Goal: Register for event/course

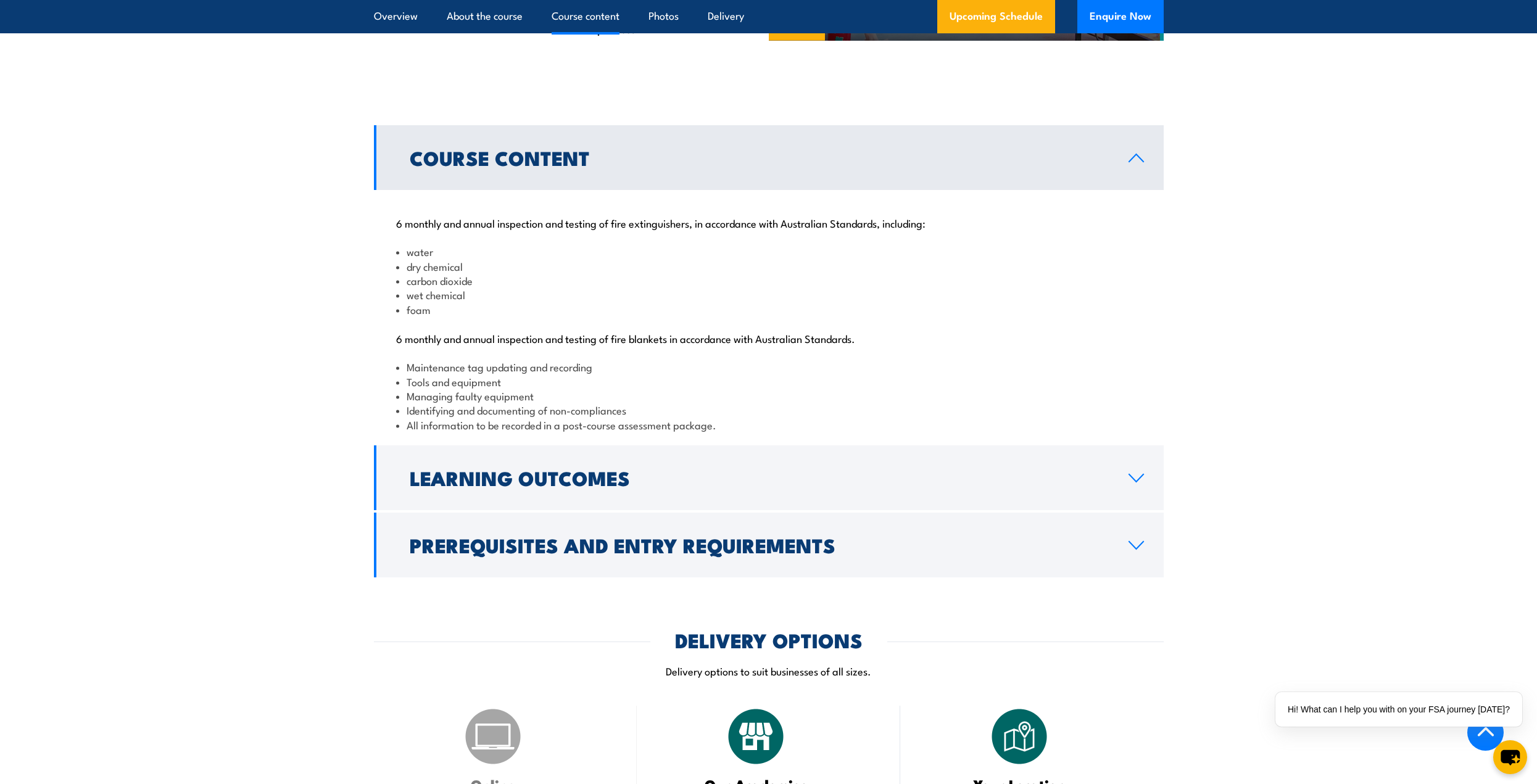
scroll to position [1296, 0]
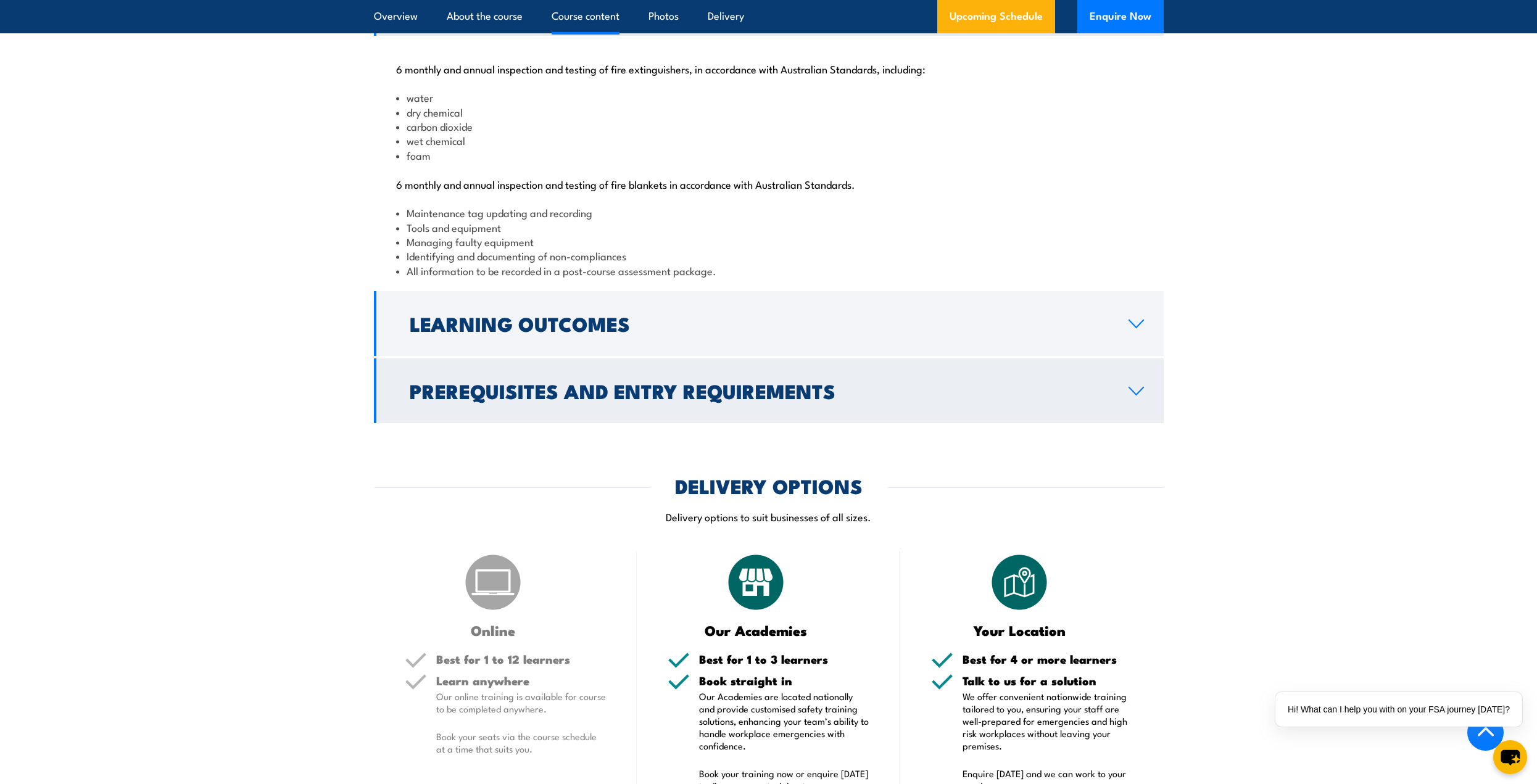
click at [610, 399] on h2 "Prerequisites and Entry Requirements" at bounding box center [759, 391] width 699 height 17
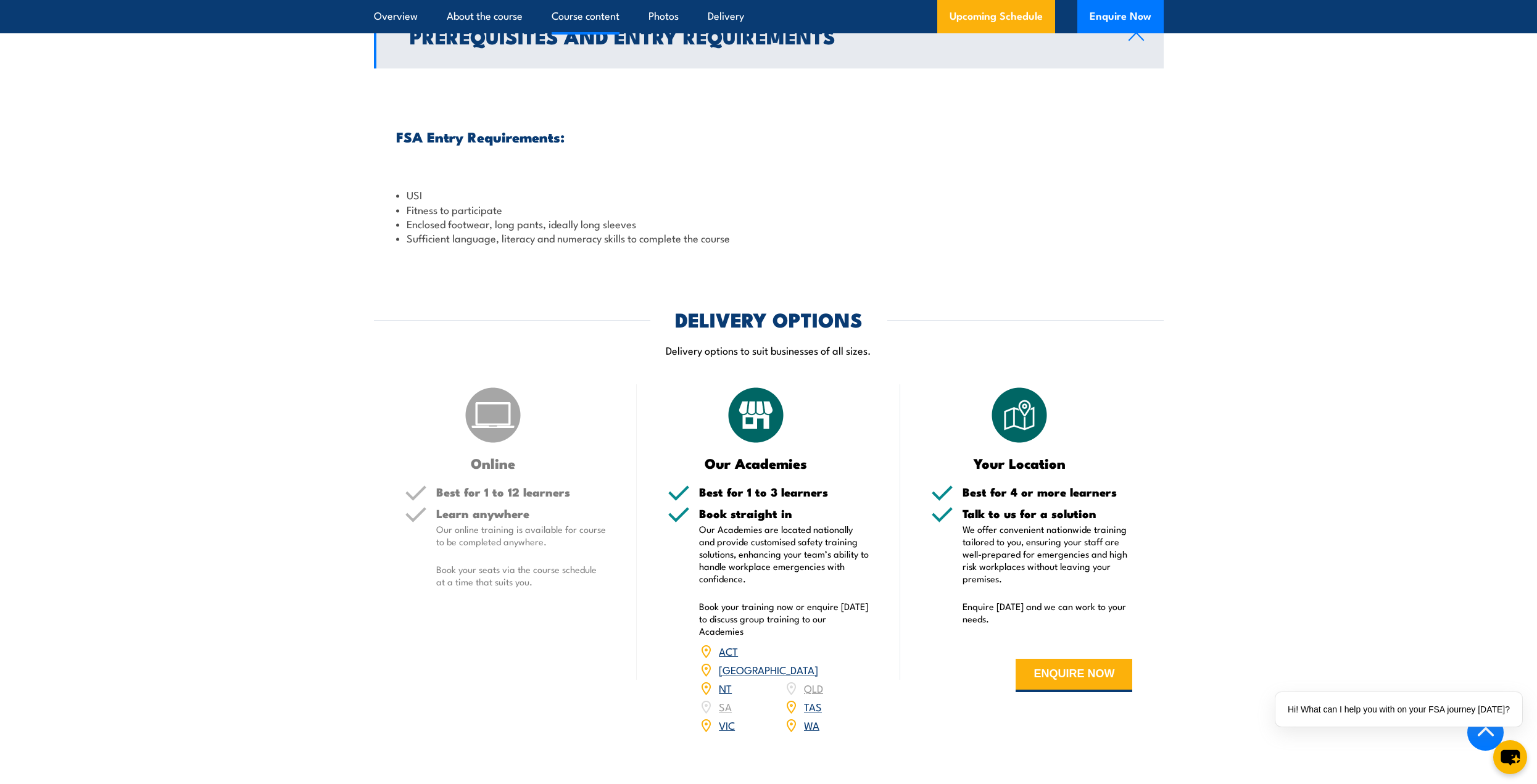
scroll to position [1419, 0]
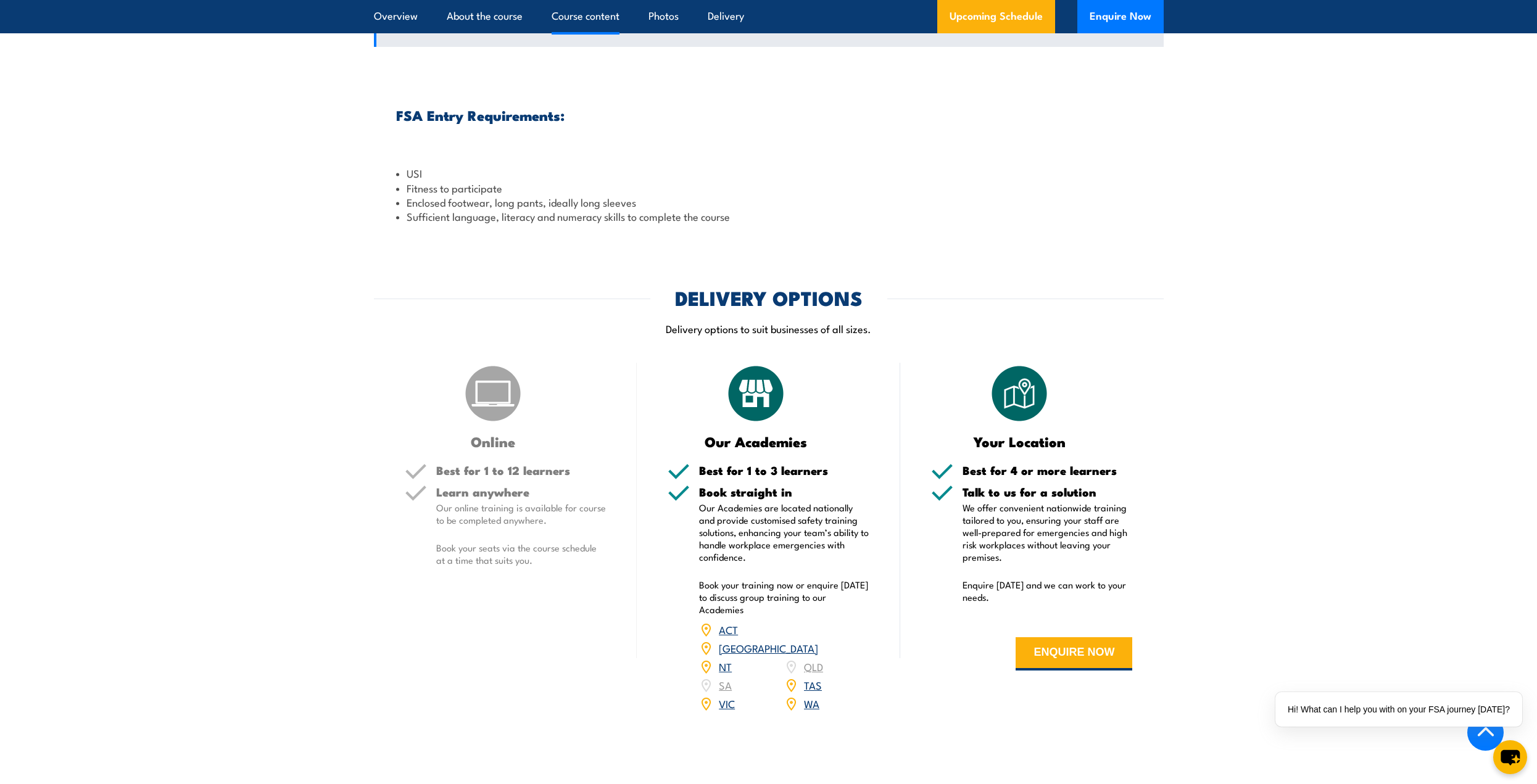
click at [817, 655] on link "[GEOGRAPHIC_DATA]" at bounding box center [768, 648] width 100 height 15
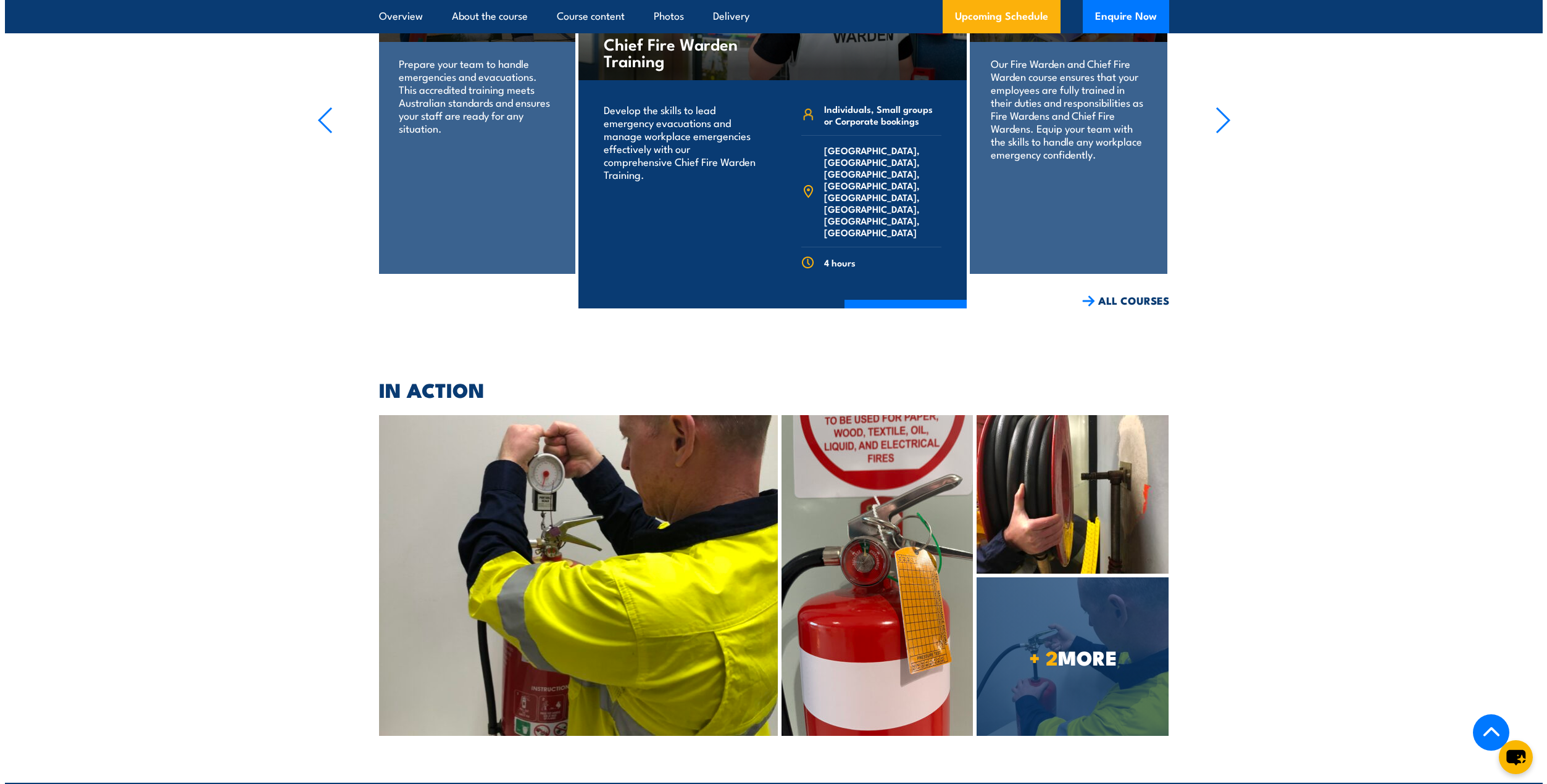
scroll to position [3156, 0]
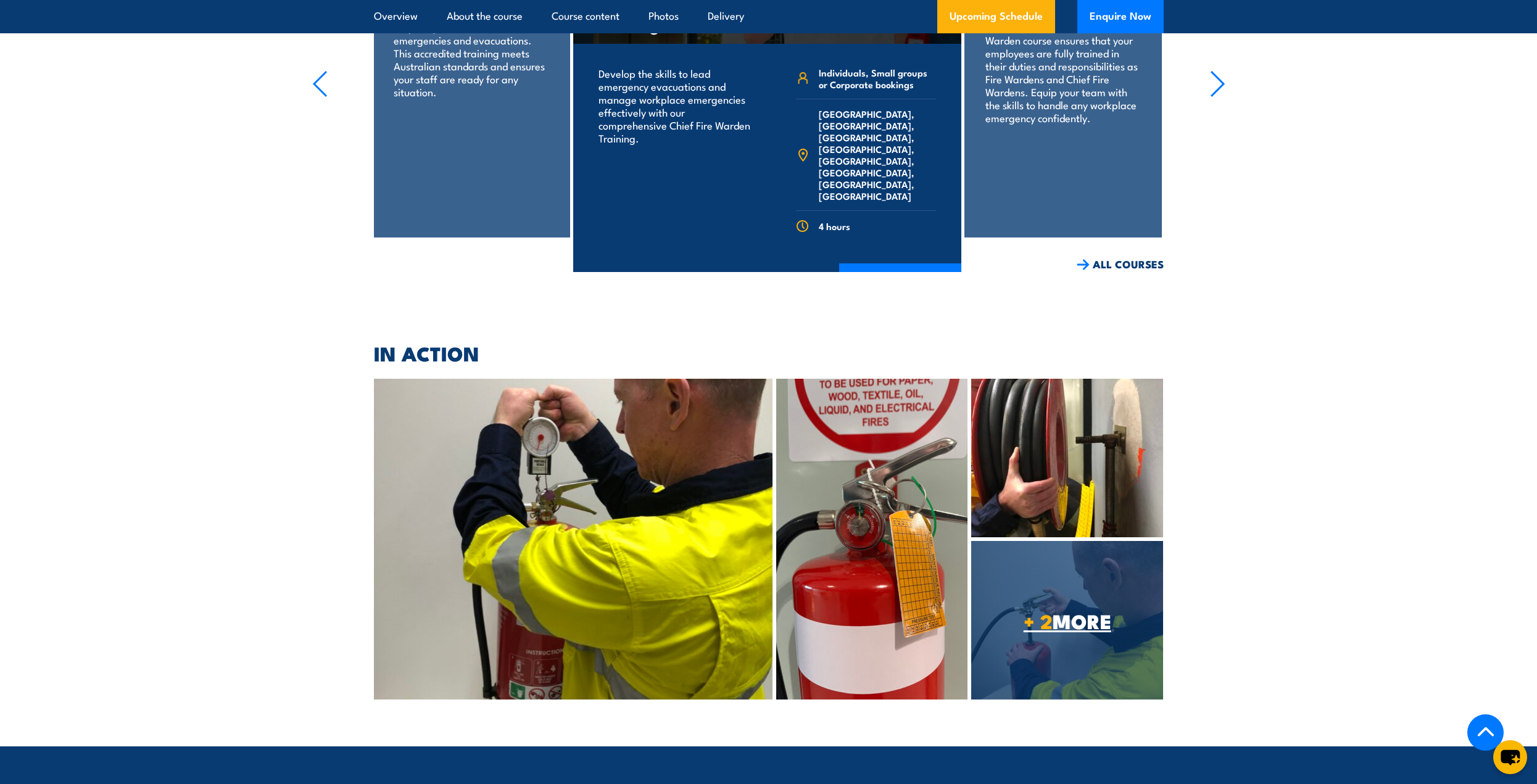
click at [1079, 542] on link "+ 2 MORE" at bounding box center [1068, 621] width 192 height 158
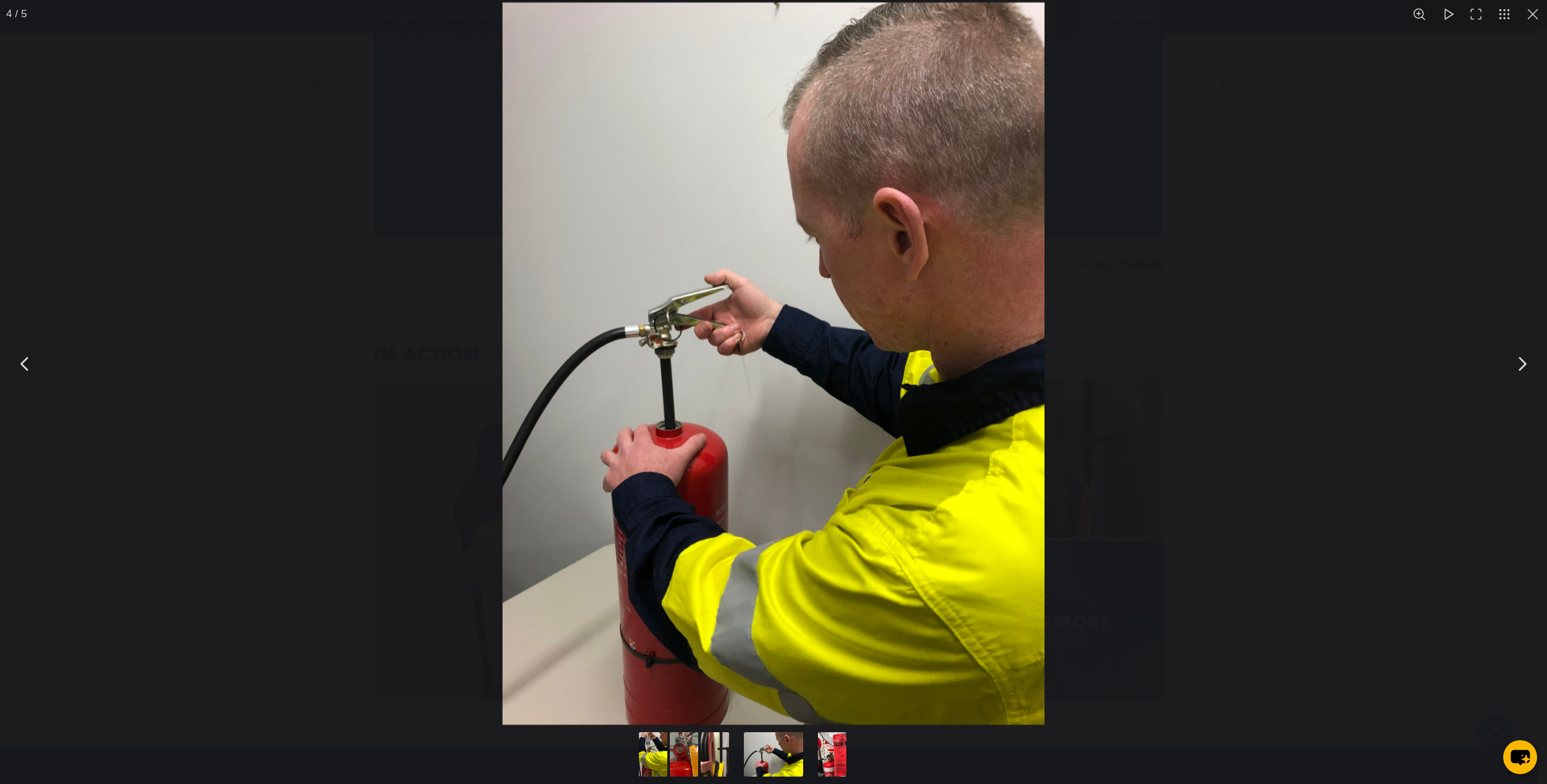
click at [1523, 363] on button "You can close this modal content with the ESC key" at bounding box center [1522, 364] width 31 height 31
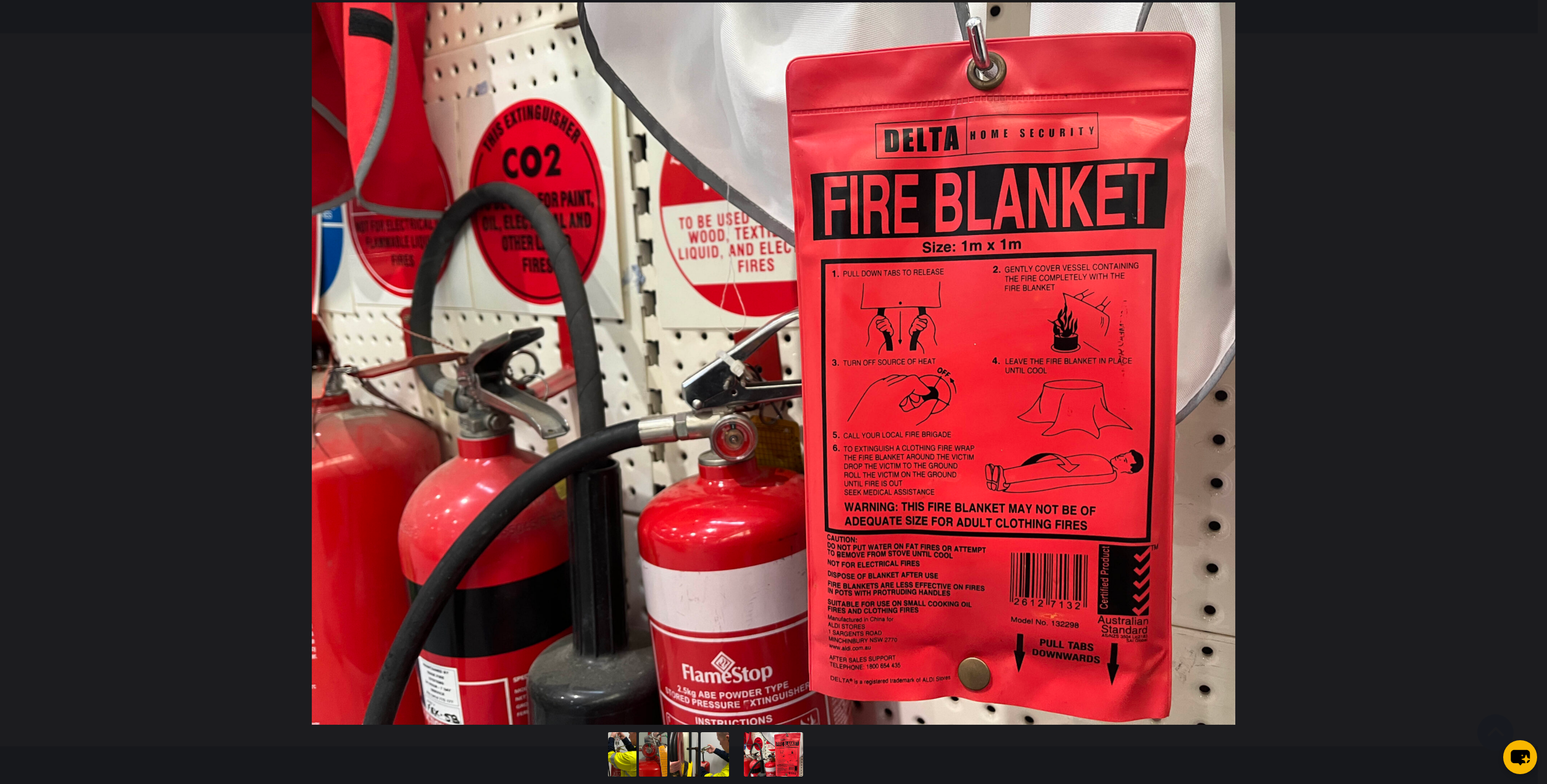
click at [1523, 363] on button "You can close this modal content with the ESC key" at bounding box center [1522, 364] width 31 height 31
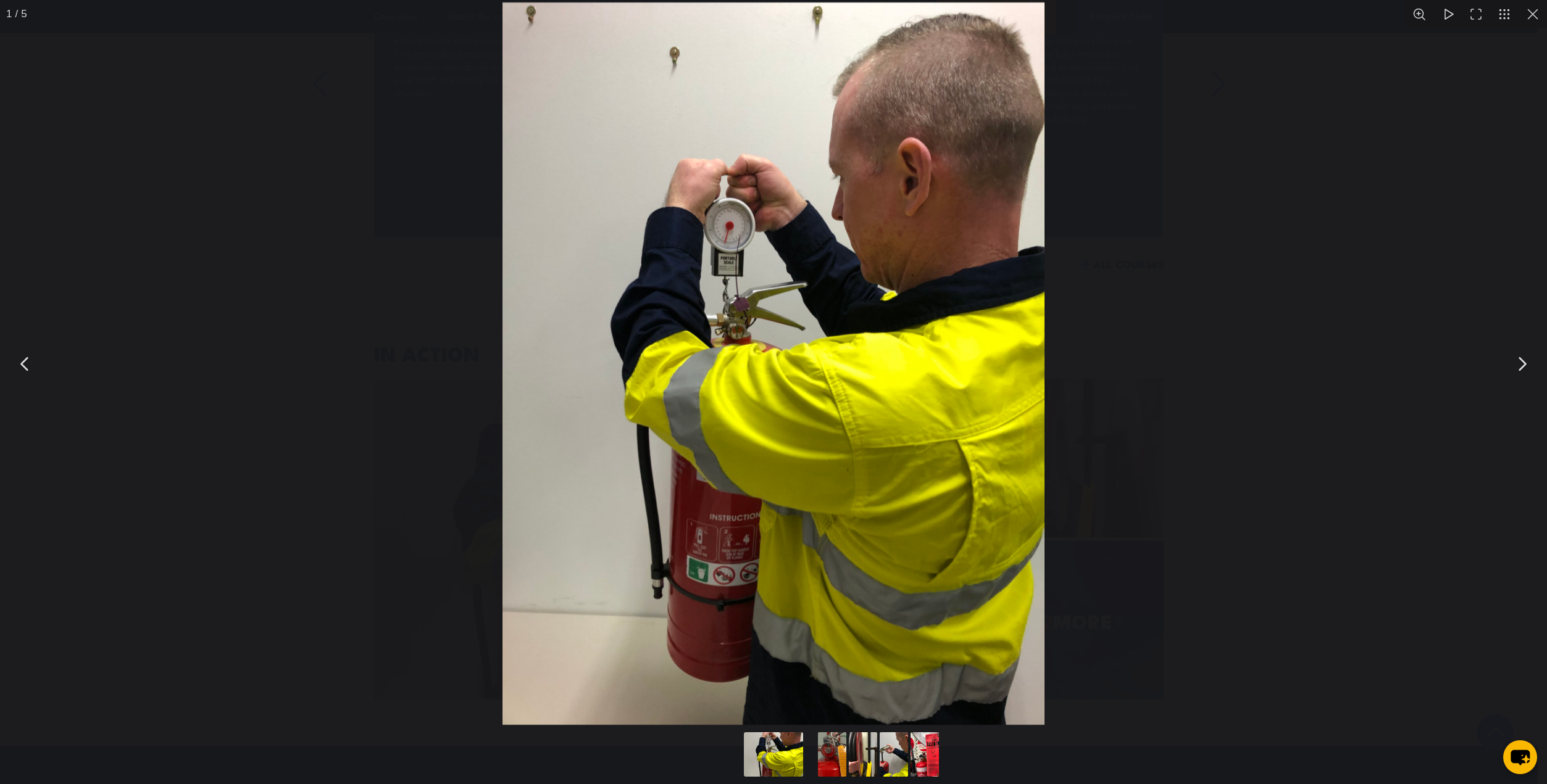
click at [1522, 361] on button "You can close this modal content with the ESC key" at bounding box center [1522, 364] width 31 height 31
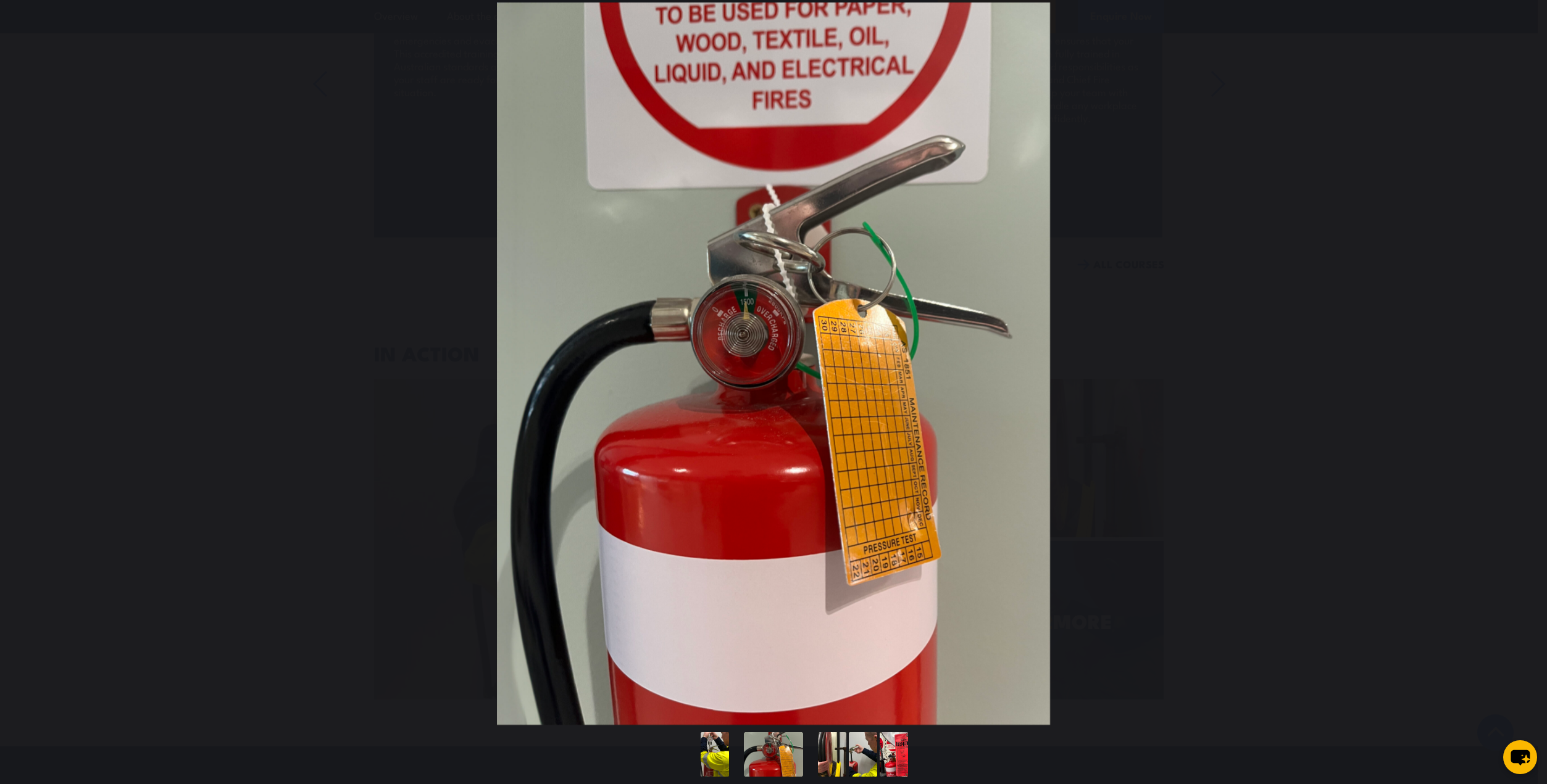
click at [1522, 361] on button "You can close this modal content with the ESC key" at bounding box center [1522, 364] width 31 height 31
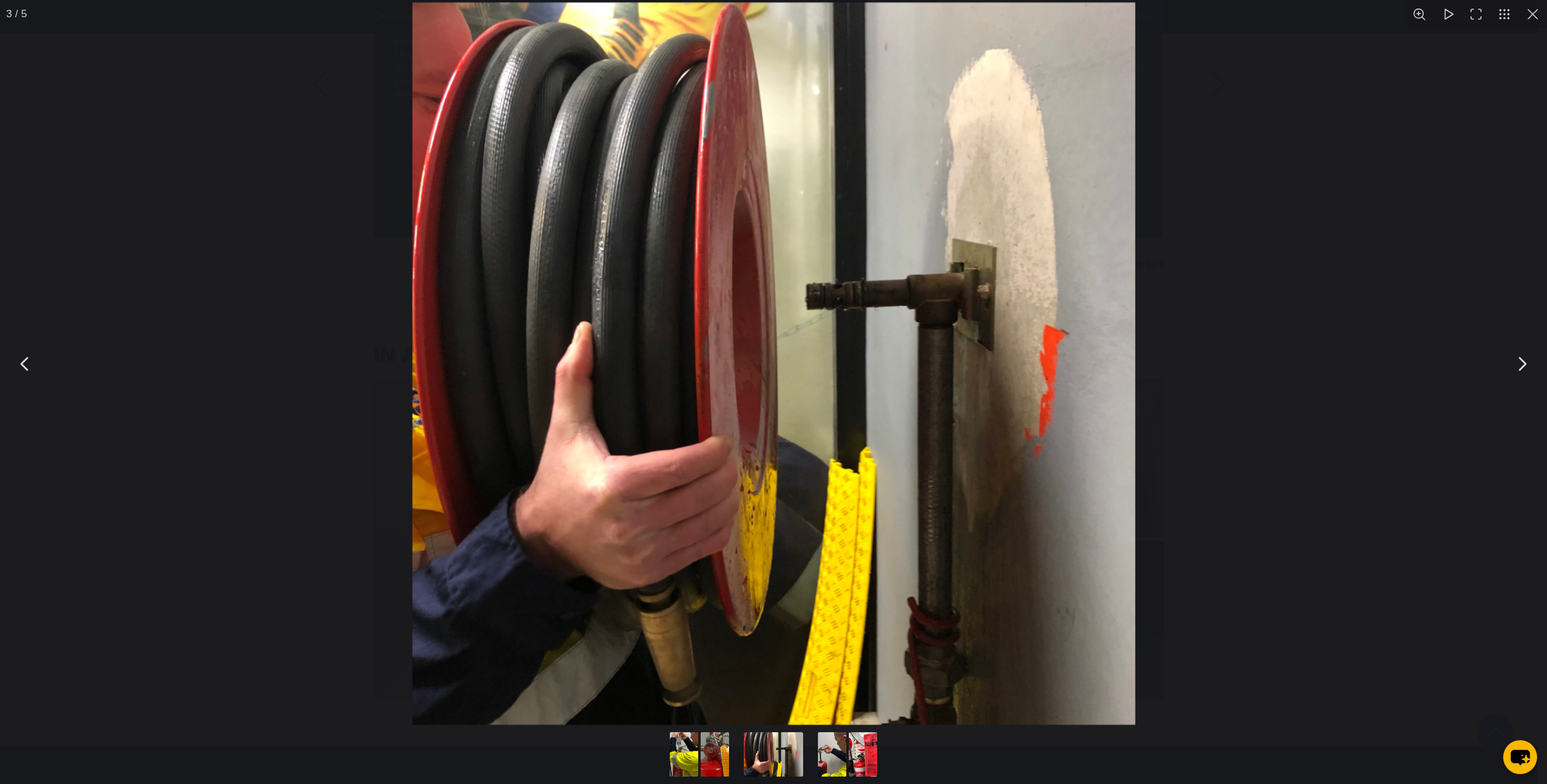
click at [1520, 360] on button "You can close this modal content with the ESC key" at bounding box center [1522, 364] width 31 height 31
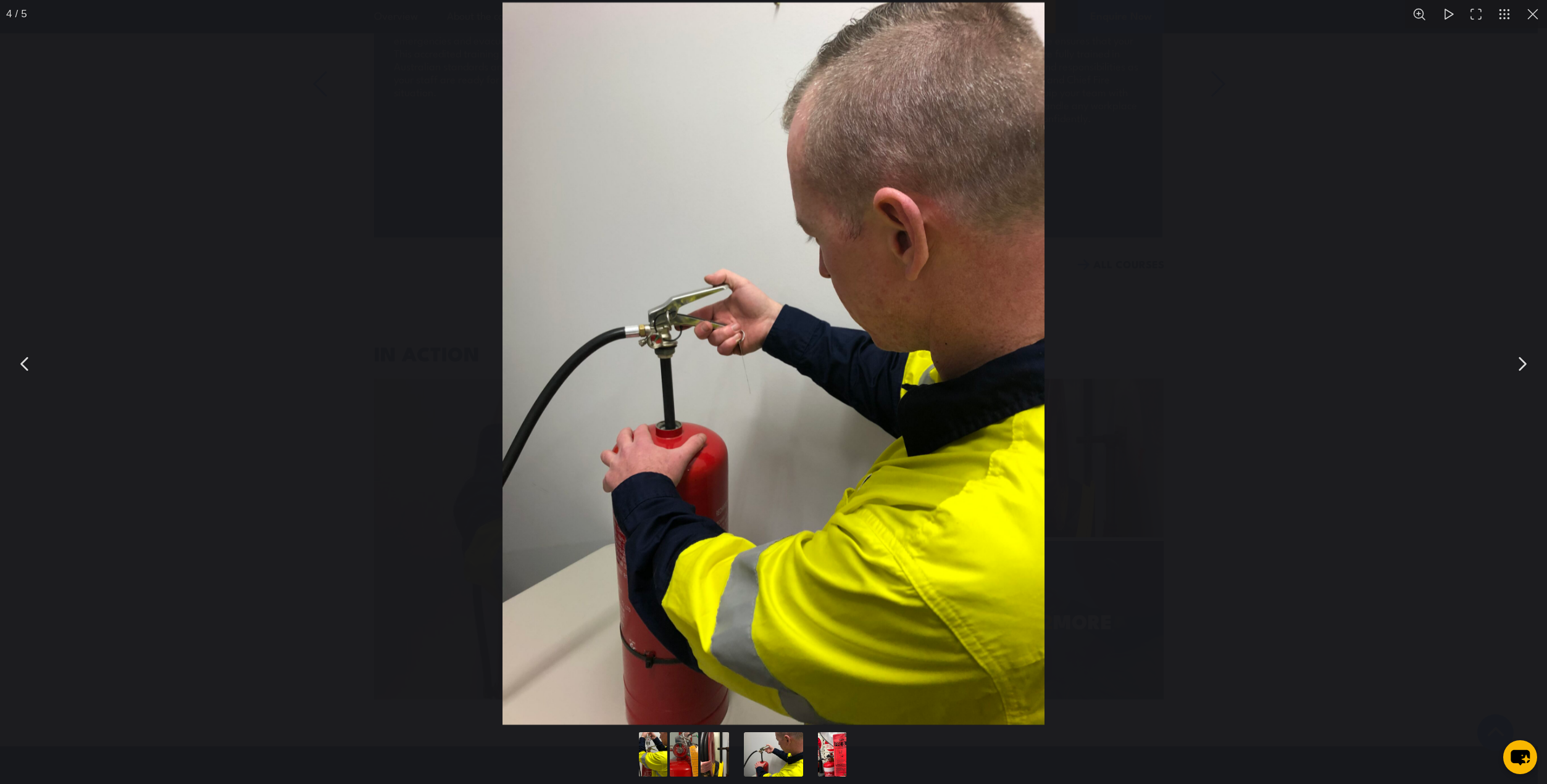
click at [1534, 15] on button "You can close this modal content with the ESC key" at bounding box center [1532, 14] width 28 height 28
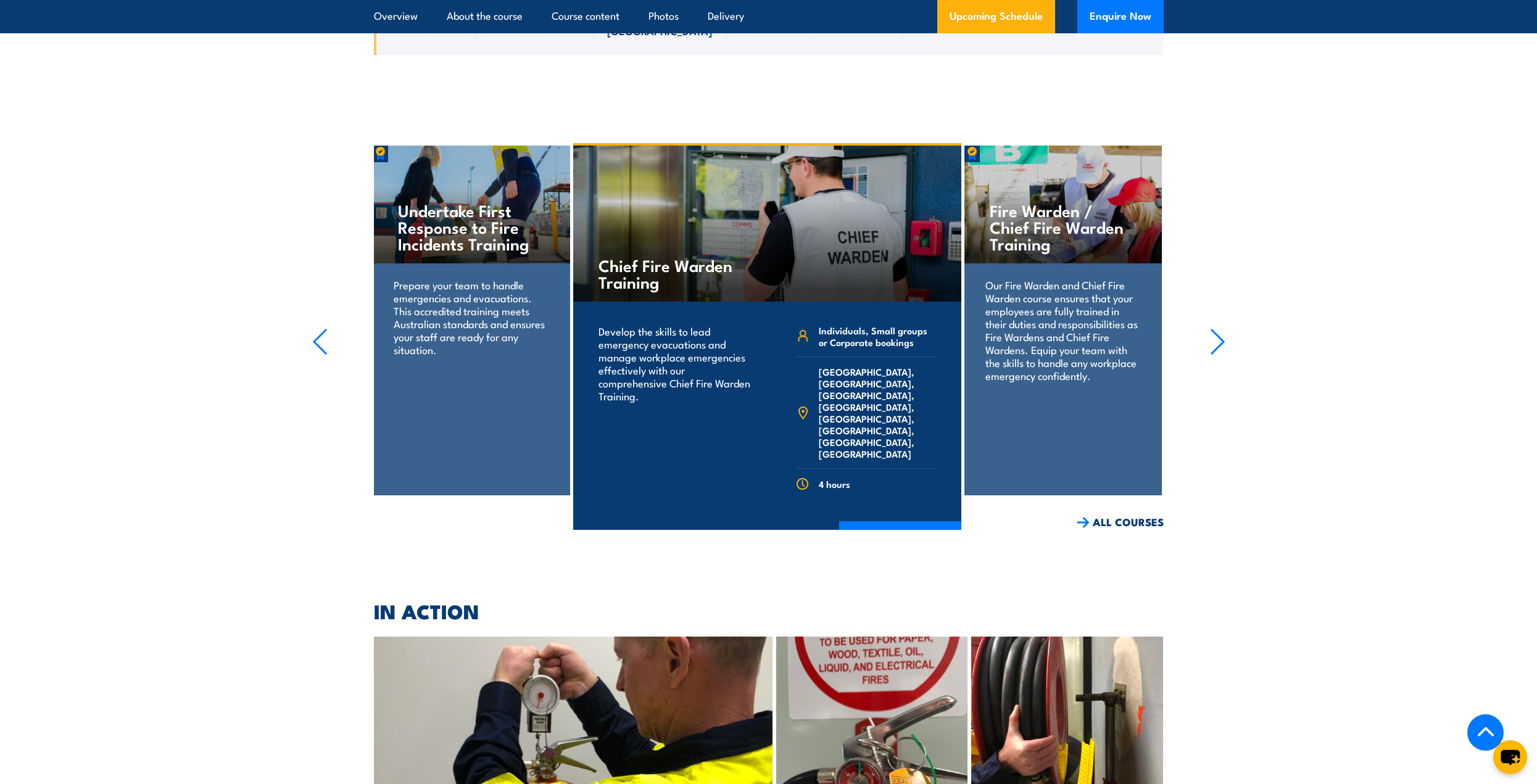
scroll to position [2847, 0]
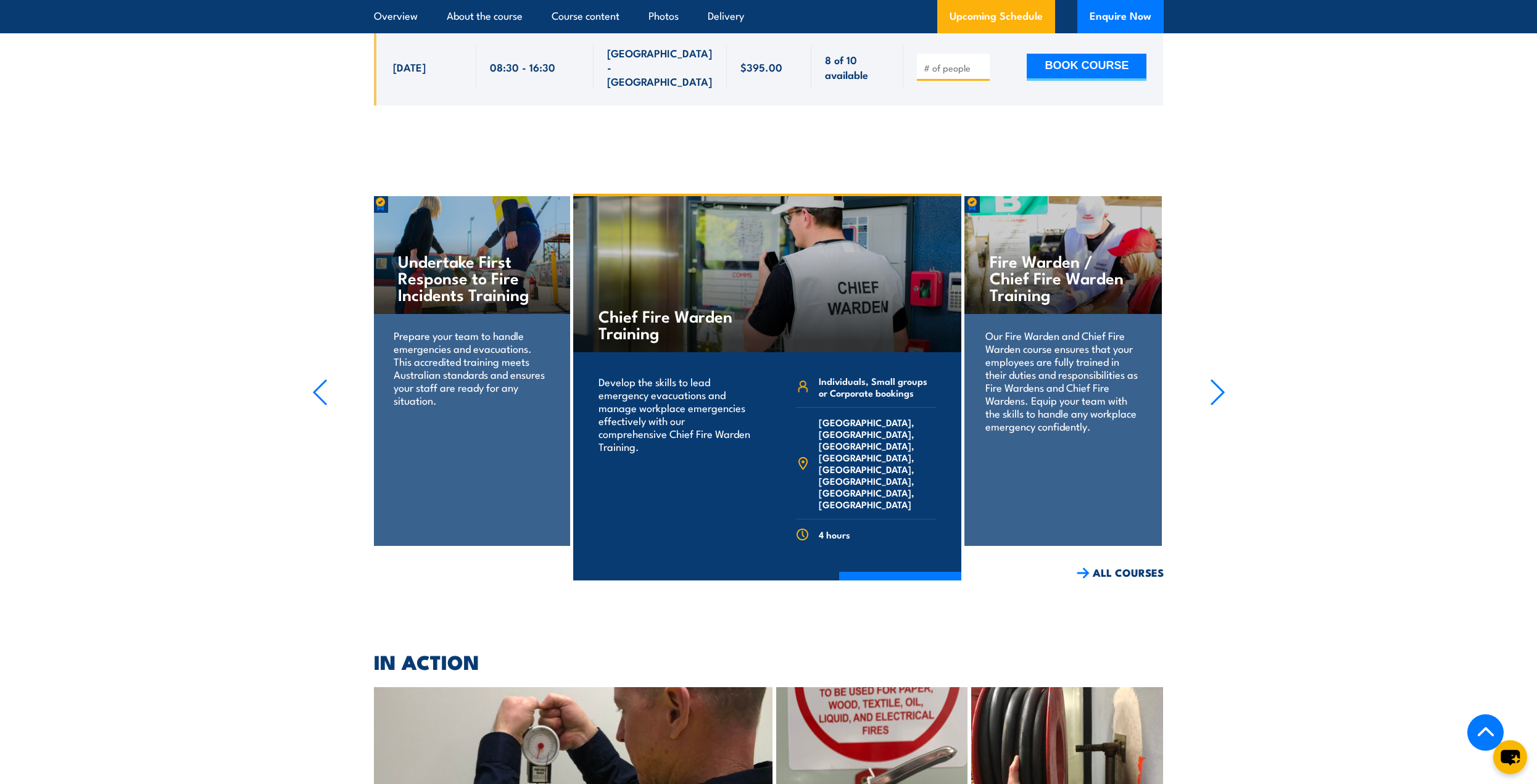
click at [1219, 379] on icon "button" at bounding box center [1217, 392] width 15 height 27
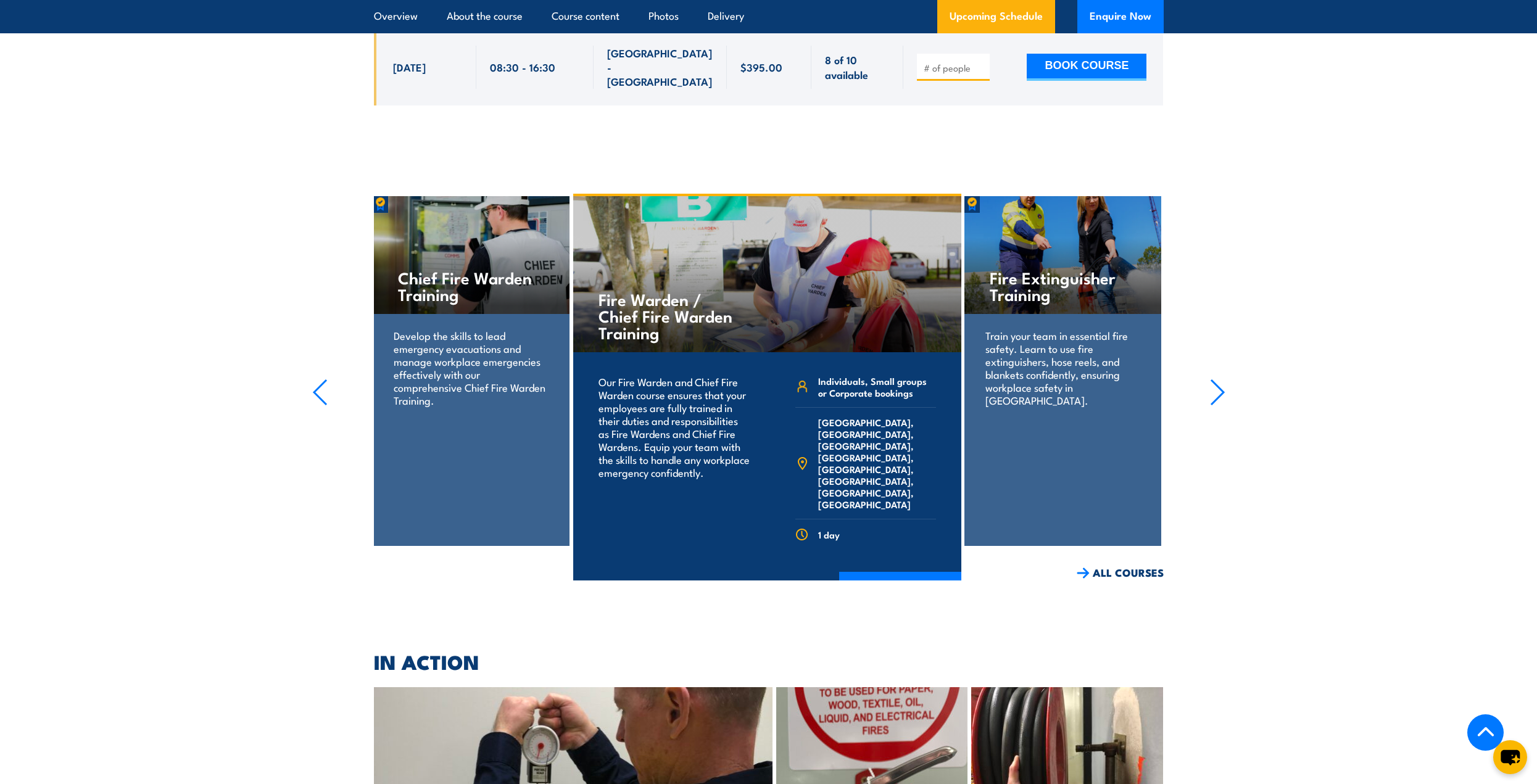
click at [1219, 379] on icon "button" at bounding box center [1217, 392] width 15 height 27
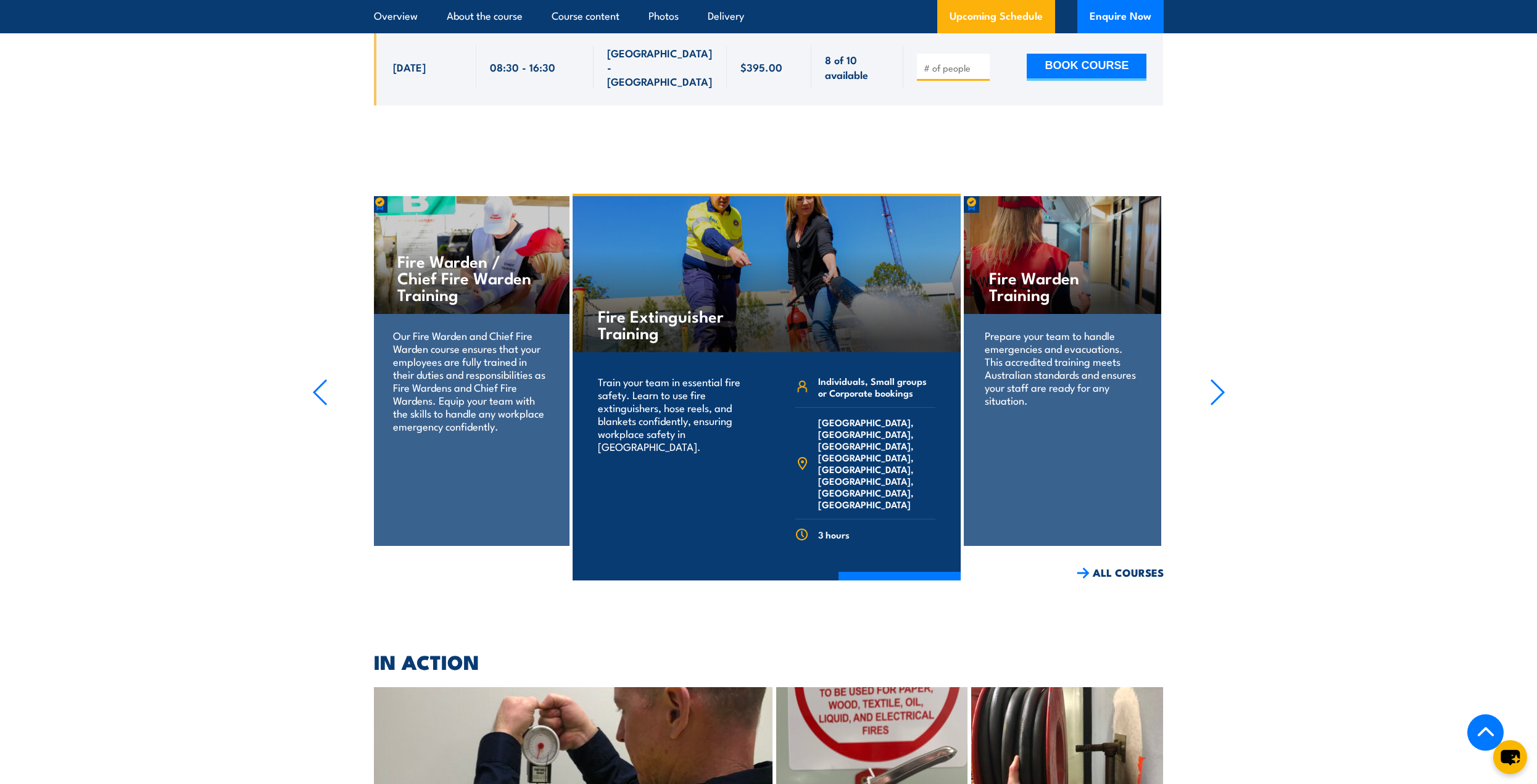
click at [1219, 379] on icon "button" at bounding box center [1217, 392] width 15 height 27
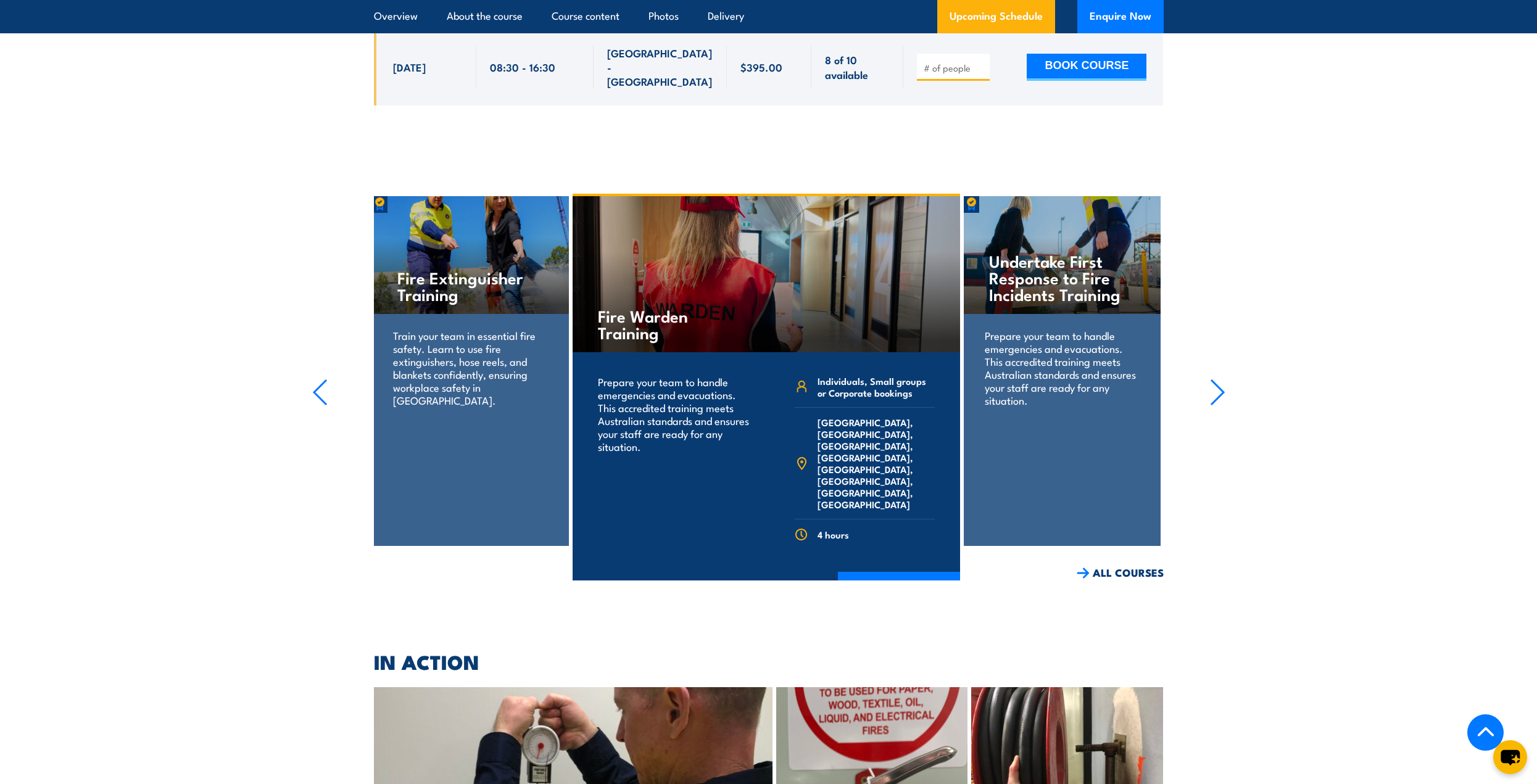
click at [1219, 379] on icon "button" at bounding box center [1217, 392] width 15 height 27
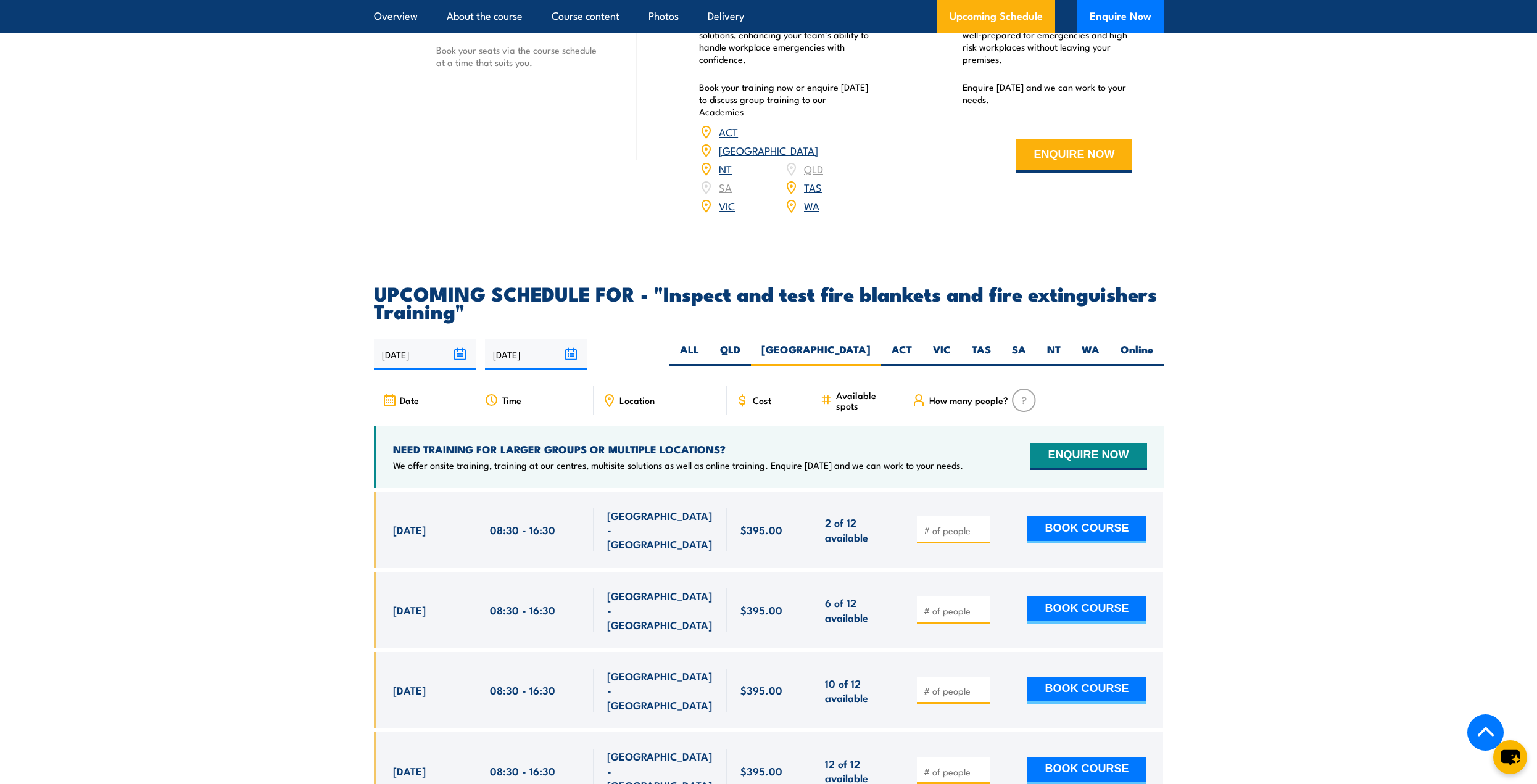
scroll to position [1922, 0]
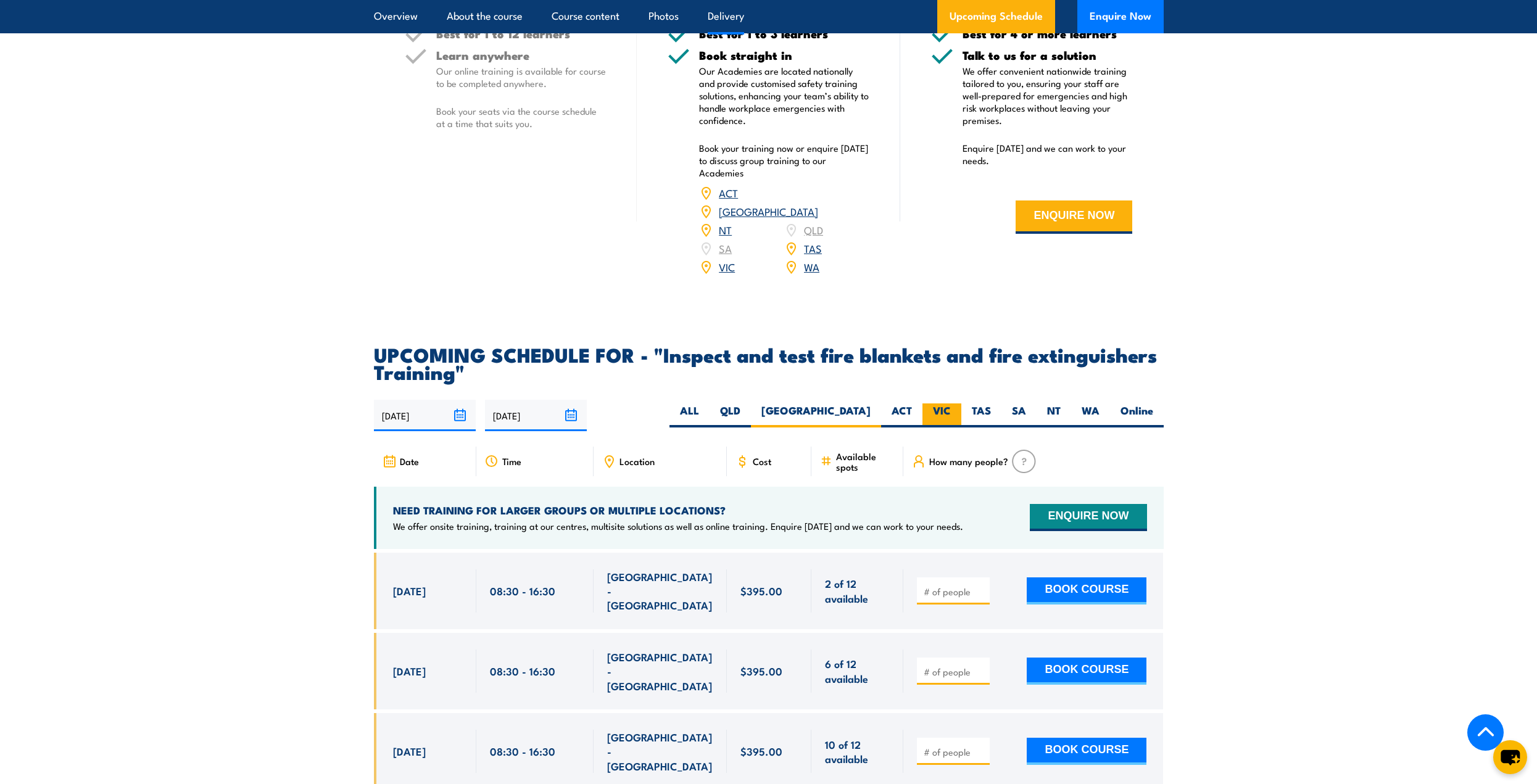
click at [948, 428] on label "VIC" at bounding box center [943, 415] width 39 height 24
click at [951, 411] on input "VIC" at bounding box center [955, 407] width 8 height 8
radio input "true"
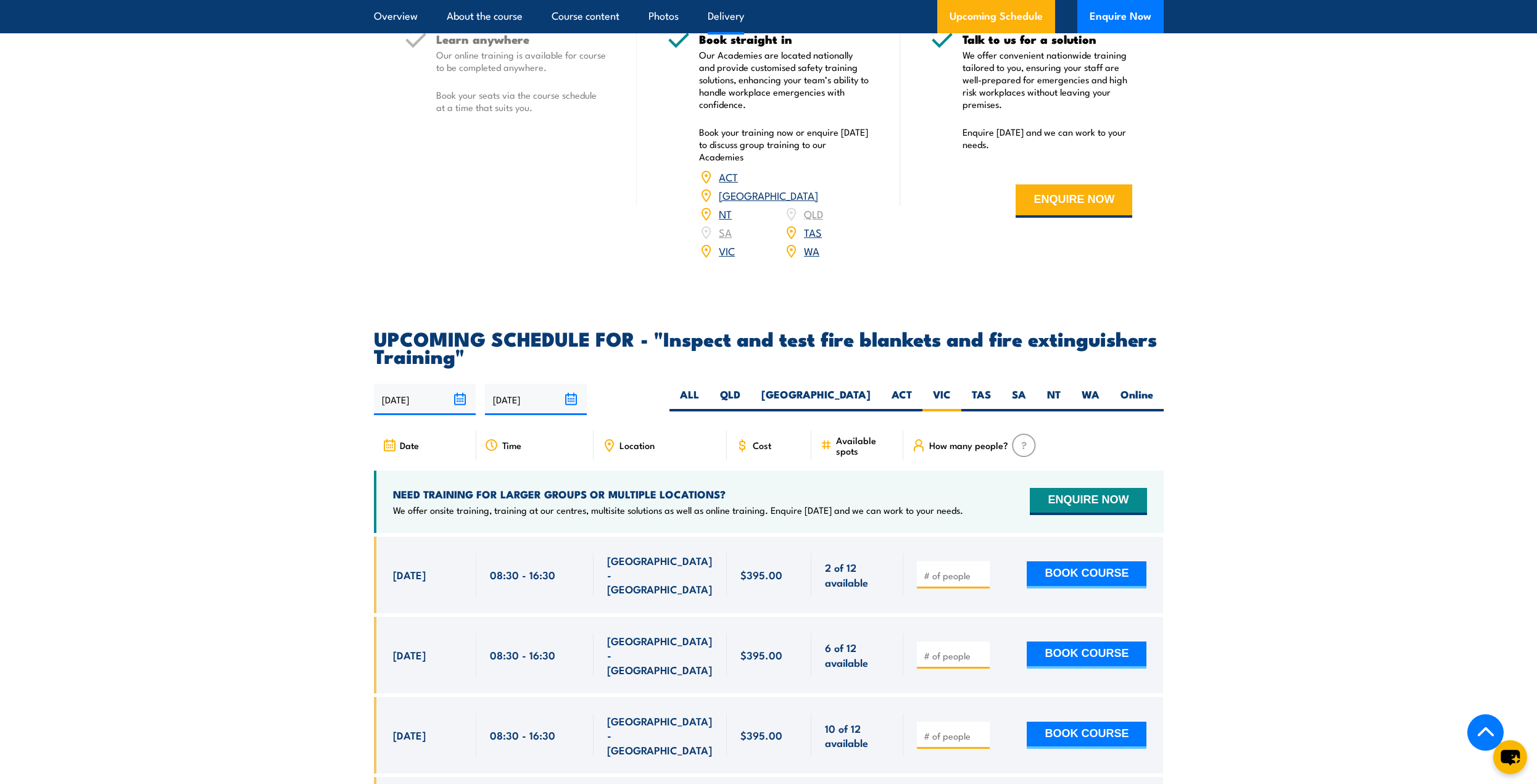
scroll to position [1983, 0]
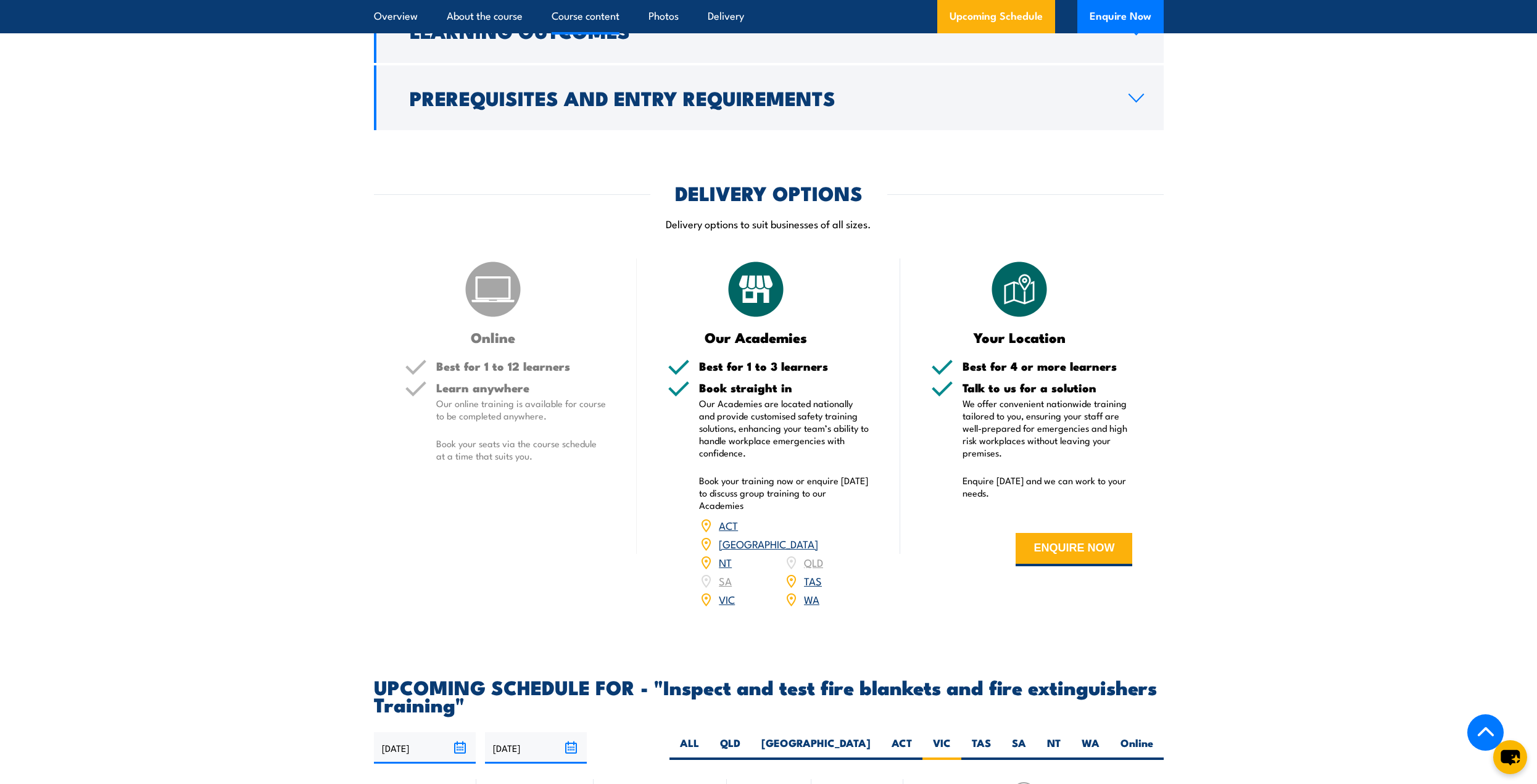
scroll to position [1551, 0]
